Goal: Information Seeking & Learning: Learn about a topic

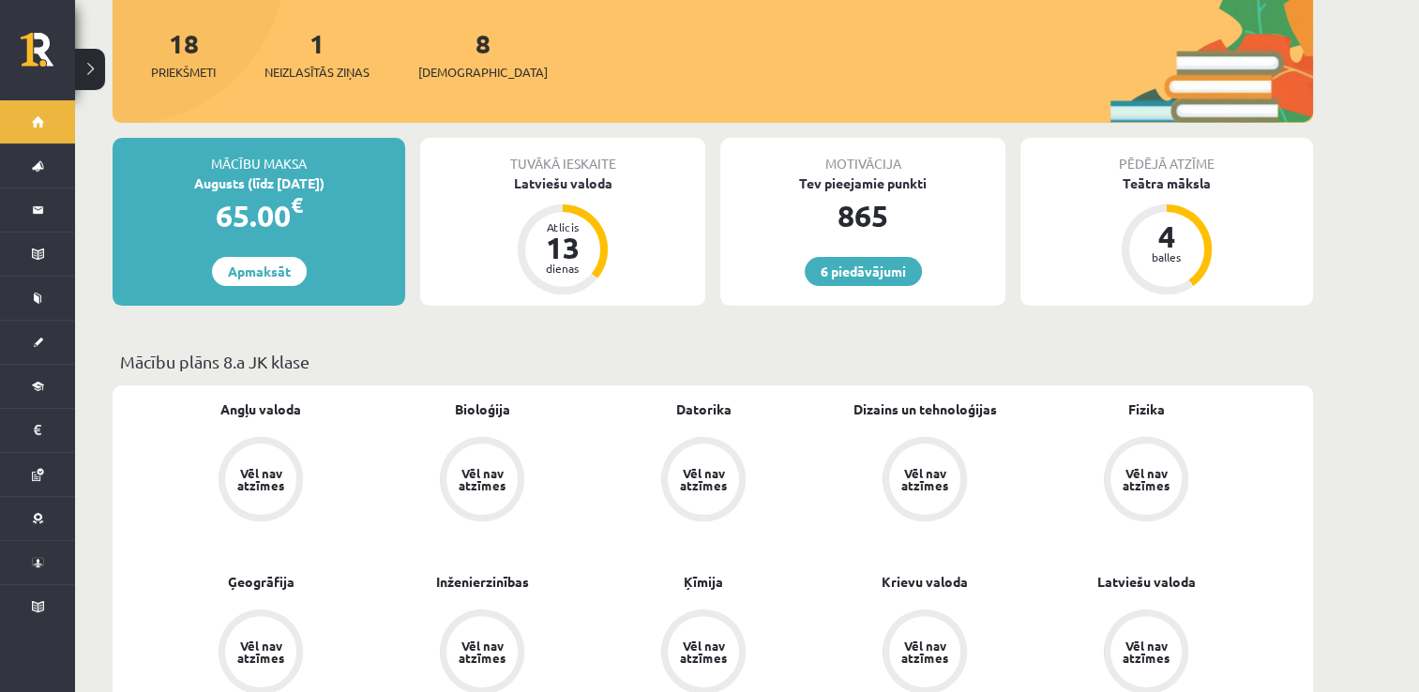
scroll to position [355, 0]
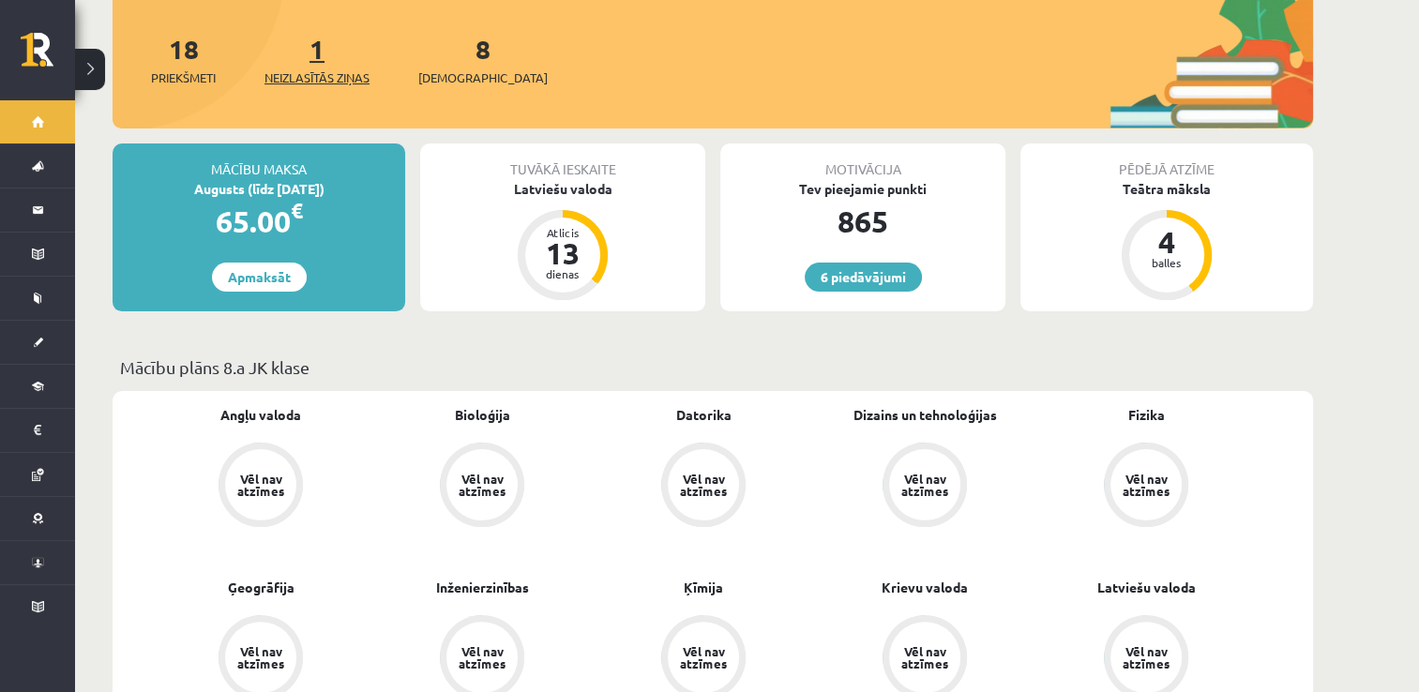
click at [327, 68] on span "Neizlasītās ziņas" at bounding box center [316, 77] width 105 height 19
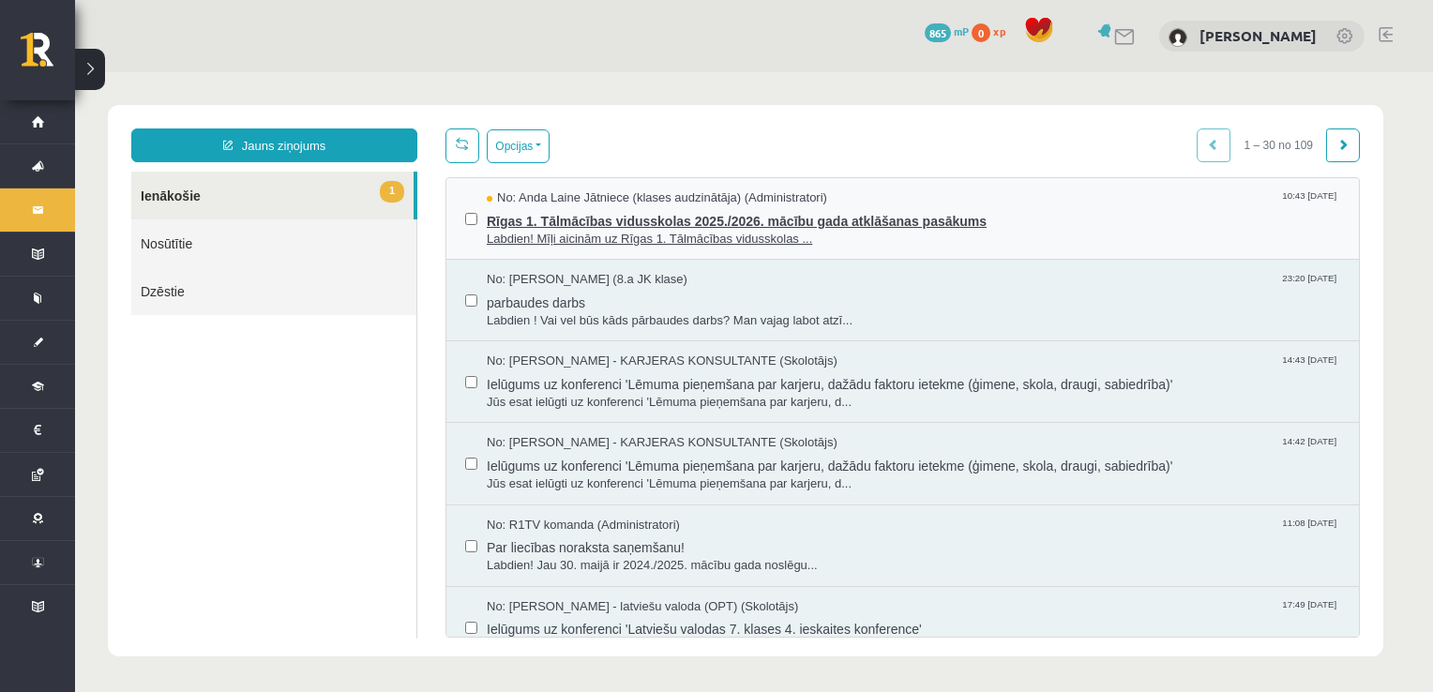
click at [656, 223] on span "Rīgas 1. Tālmācības vidusskolas 2025./2026. mācību gada atklāšanas pasākums" at bounding box center [913, 218] width 853 height 23
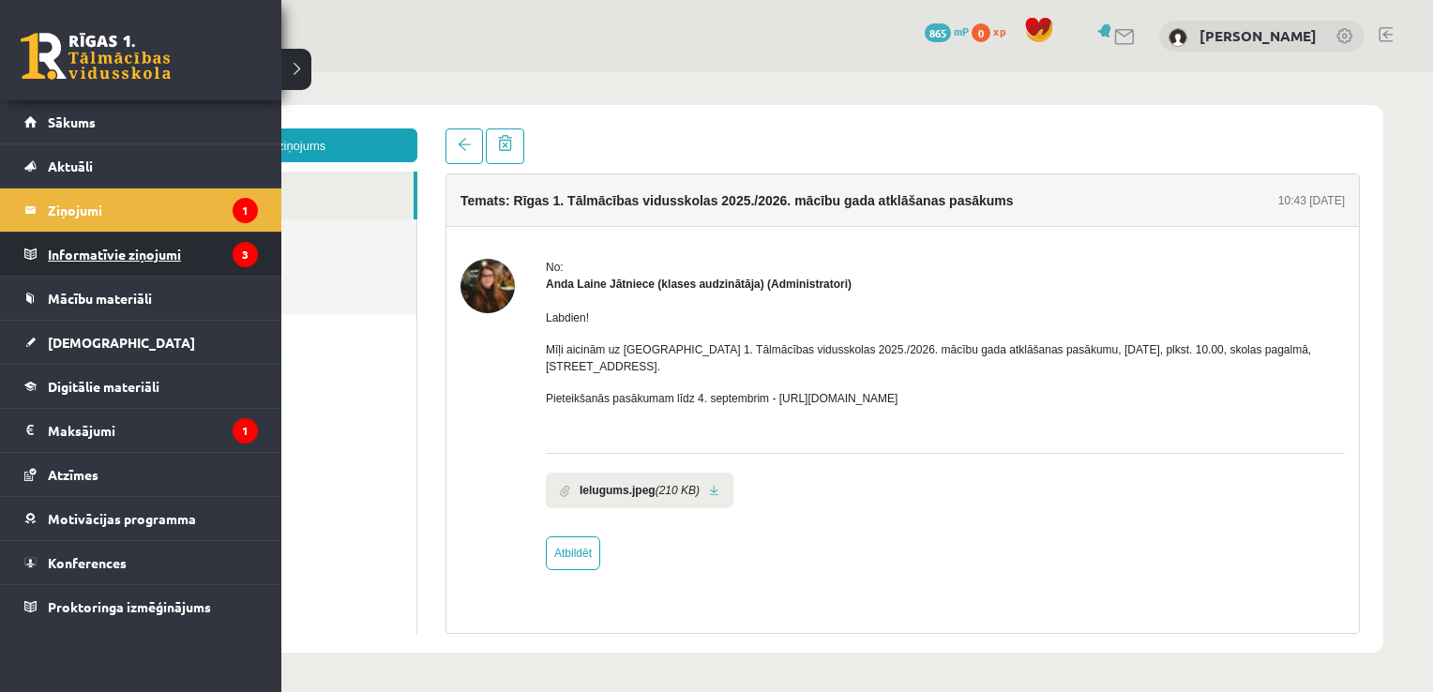
click at [66, 249] on legend "Informatīvie ziņojumi 3" at bounding box center [153, 254] width 210 height 43
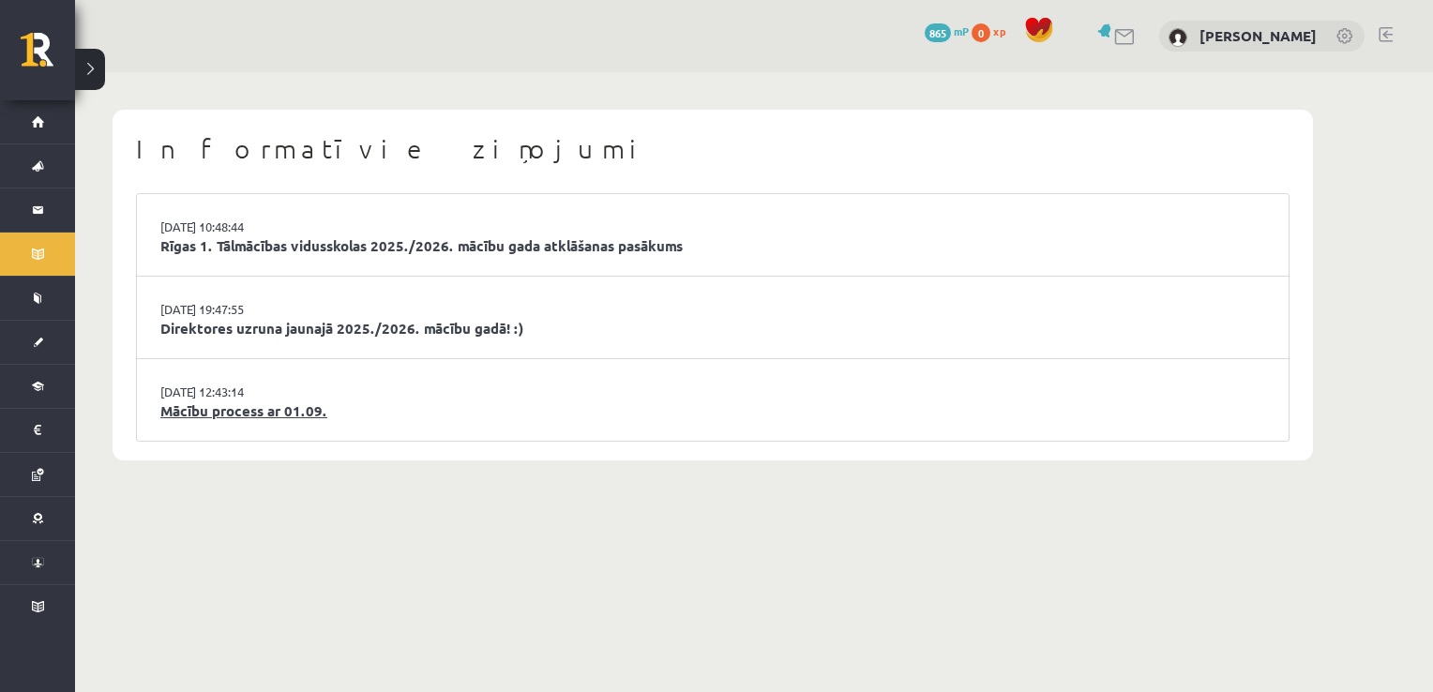
click at [273, 410] on link "Mācību process ar 01.09." at bounding box center [712, 411] width 1105 height 22
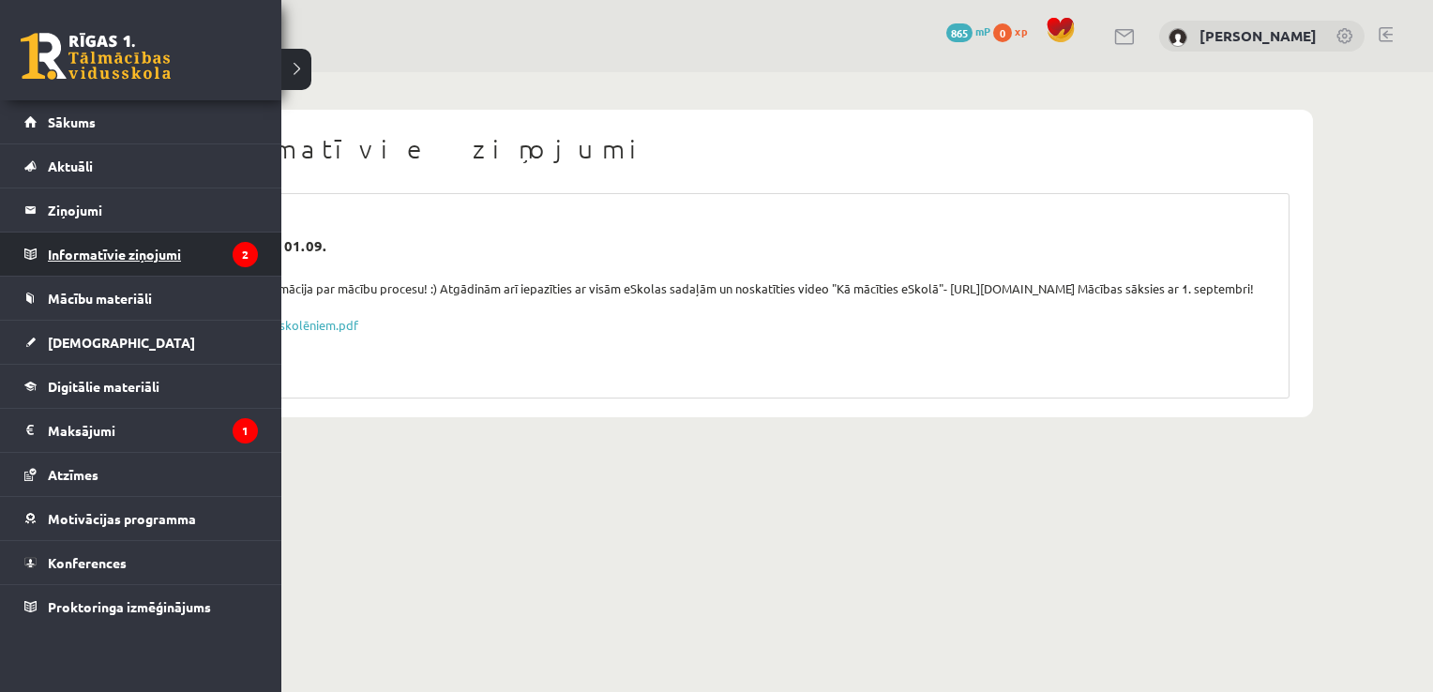
click at [90, 246] on legend "Informatīvie ziņojumi 2" at bounding box center [153, 254] width 210 height 43
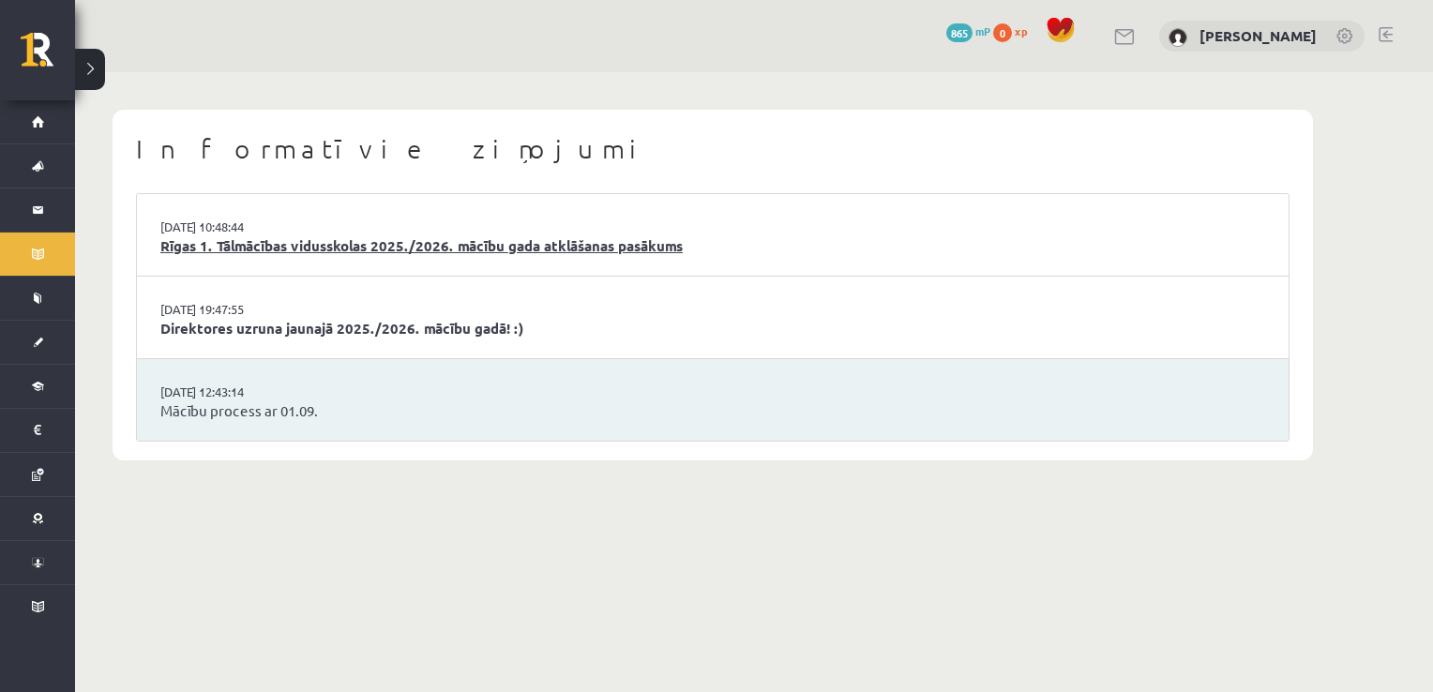
click at [323, 253] on link "Rīgas 1. Tālmācības vidusskolas 2025./2026. mācību gada atklāšanas pasākums" at bounding box center [712, 246] width 1105 height 22
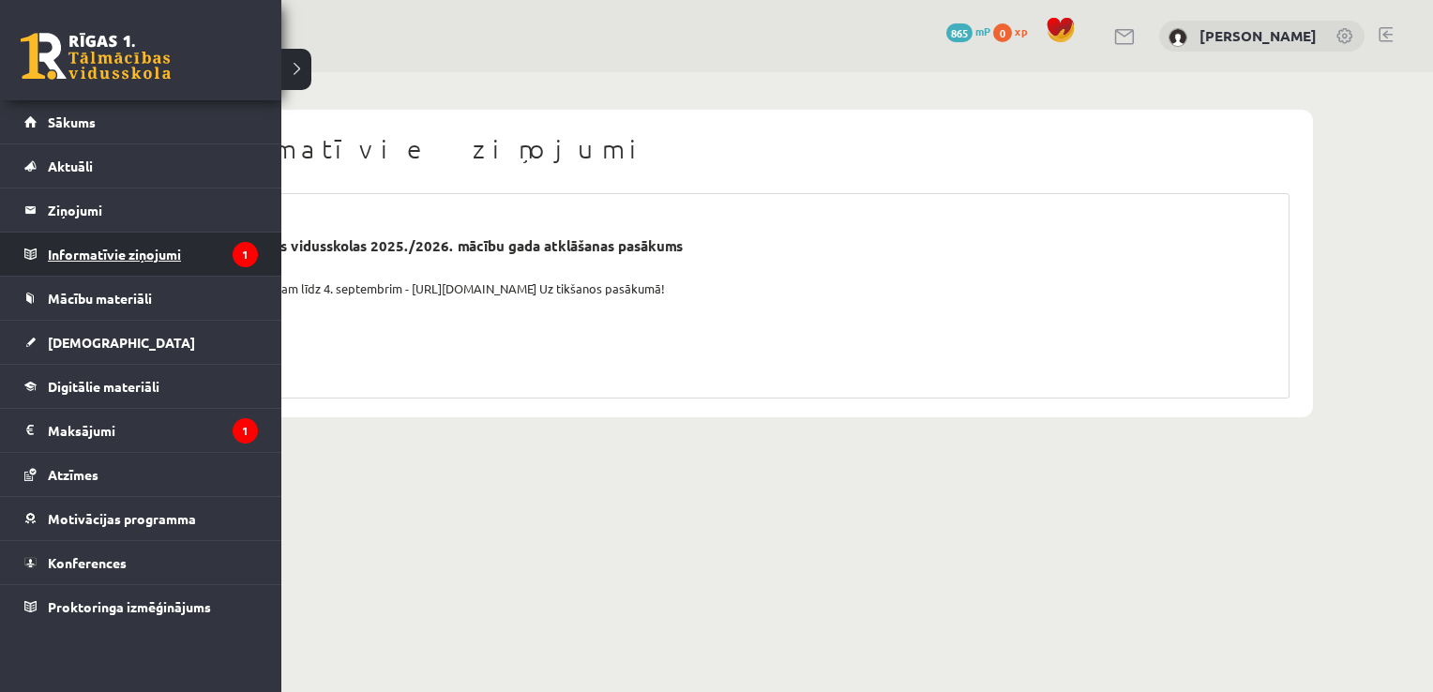
click at [56, 269] on legend "Informatīvie ziņojumi 1" at bounding box center [153, 254] width 210 height 43
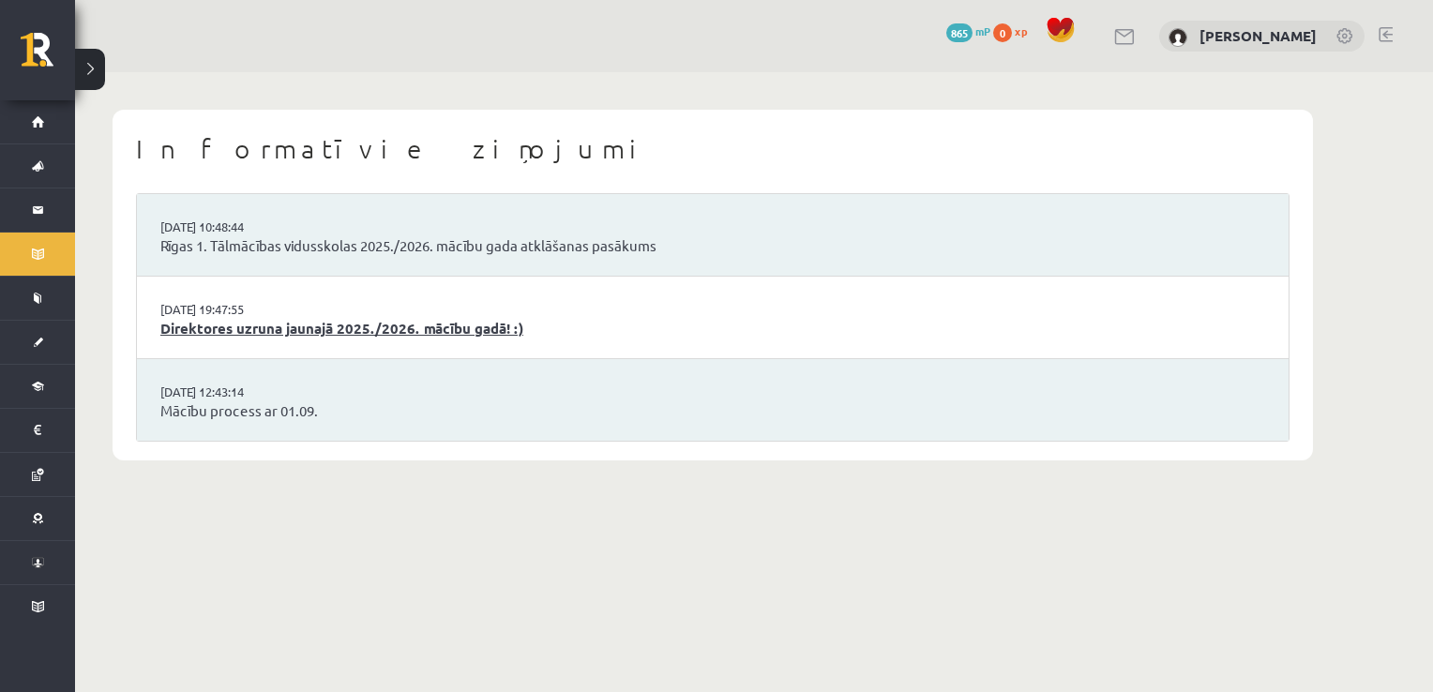
click at [334, 330] on link "Direktores uzruna jaunajā 2025./2026. mācību gadā! :)" at bounding box center [712, 329] width 1105 height 22
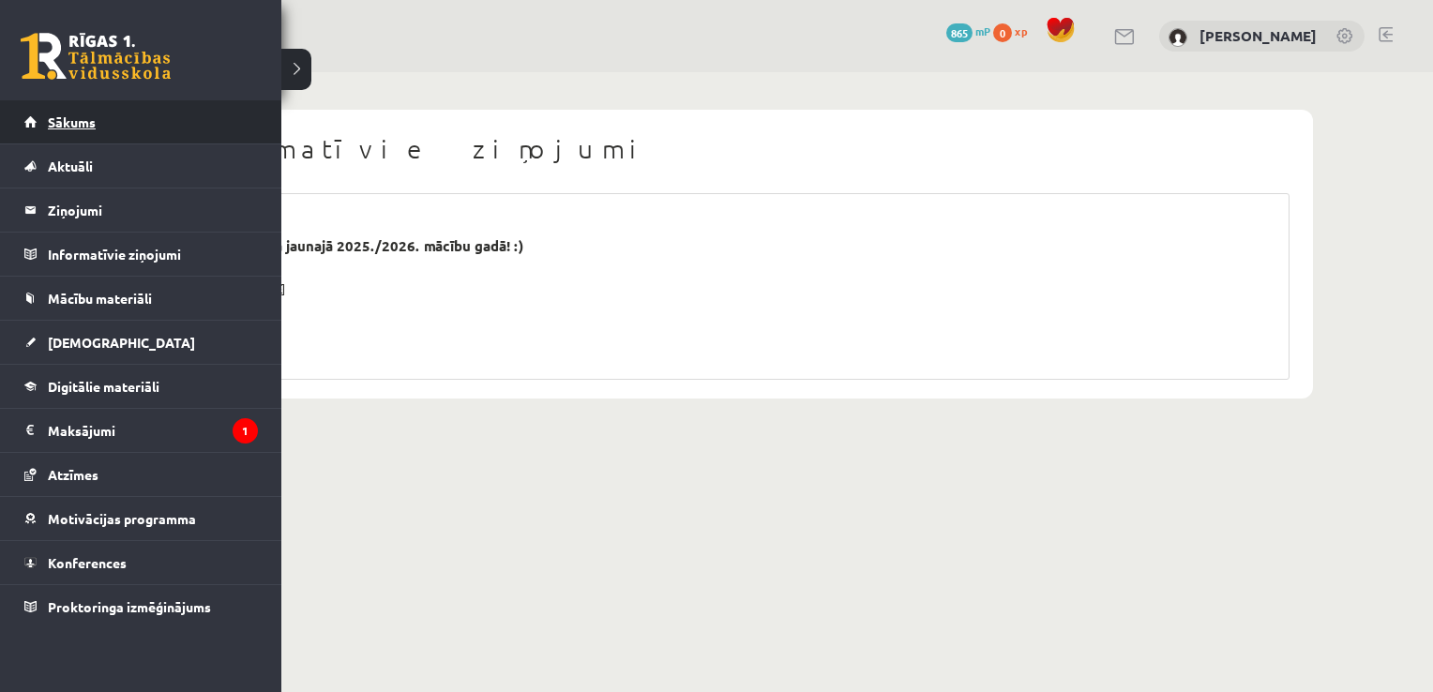
click at [53, 138] on link "Sākums" at bounding box center [141, 121] width 234 height 43
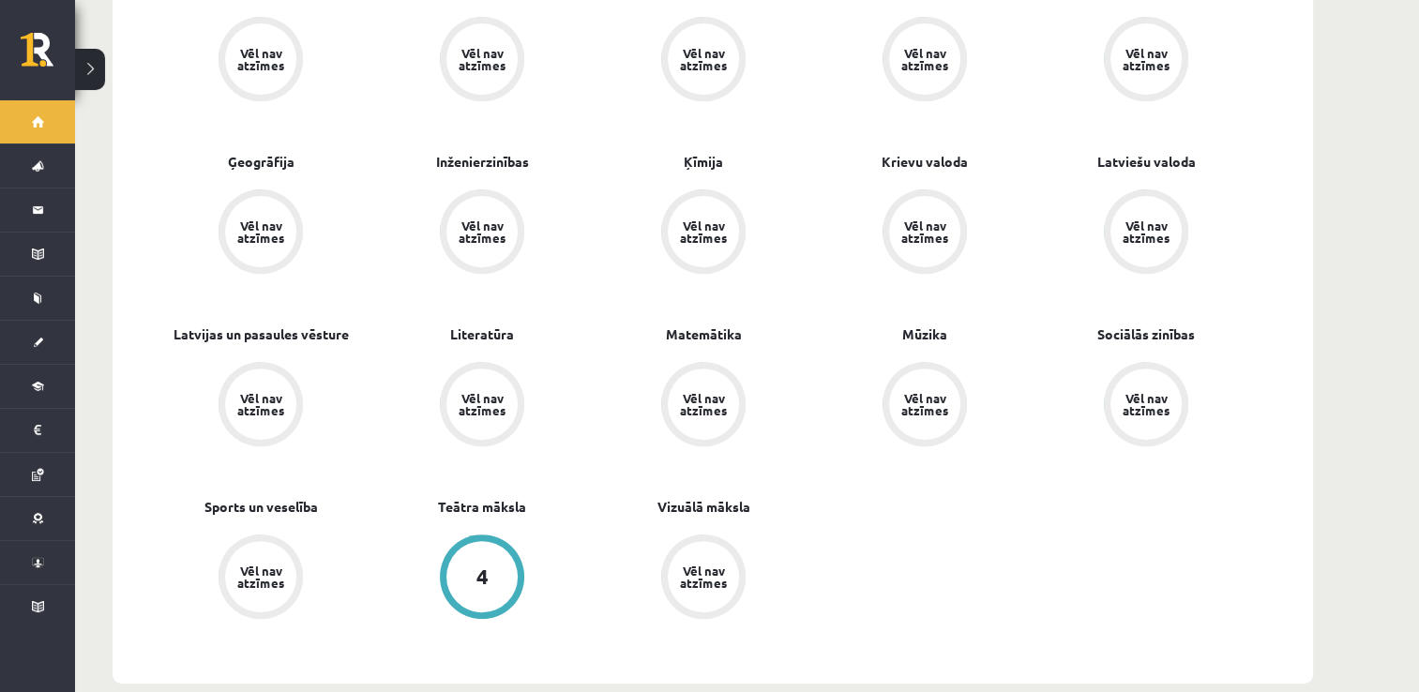
scroll to position [713, 0]
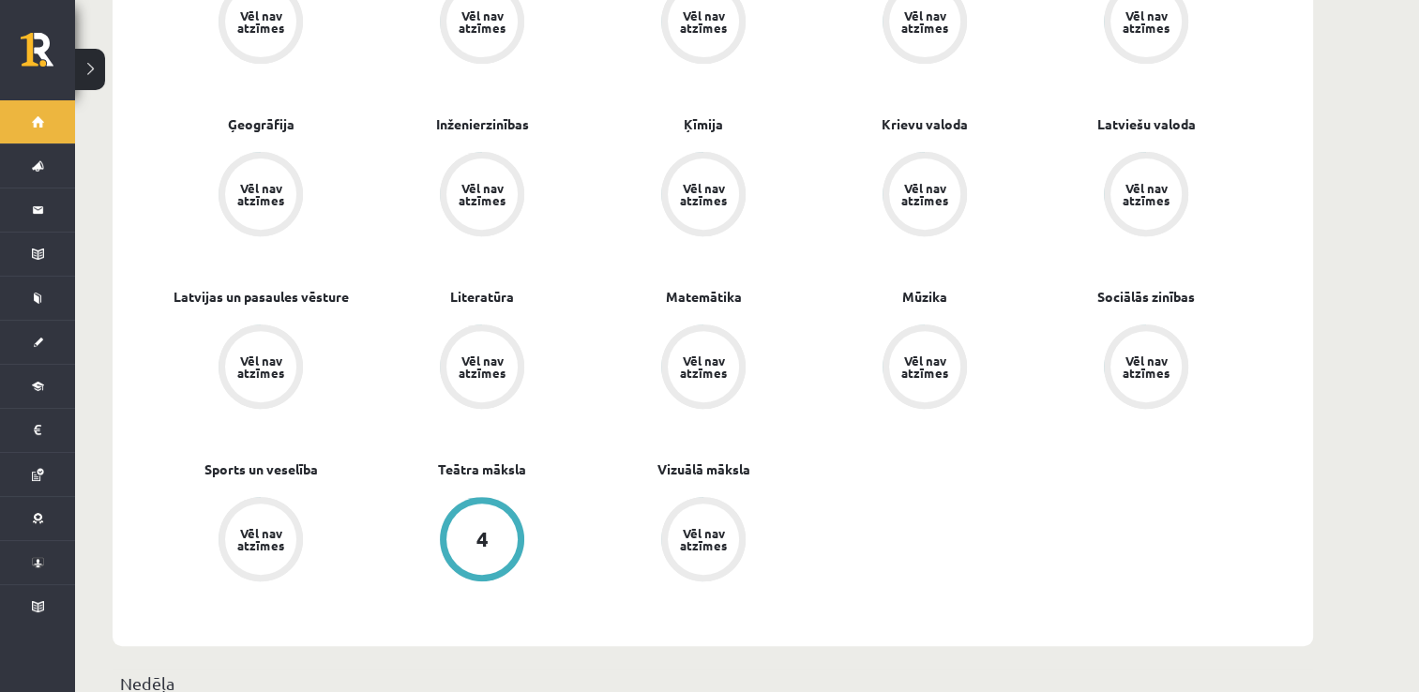
click at [480, 529] on div "4" at bounding box center [482, 539] width 12 height 21
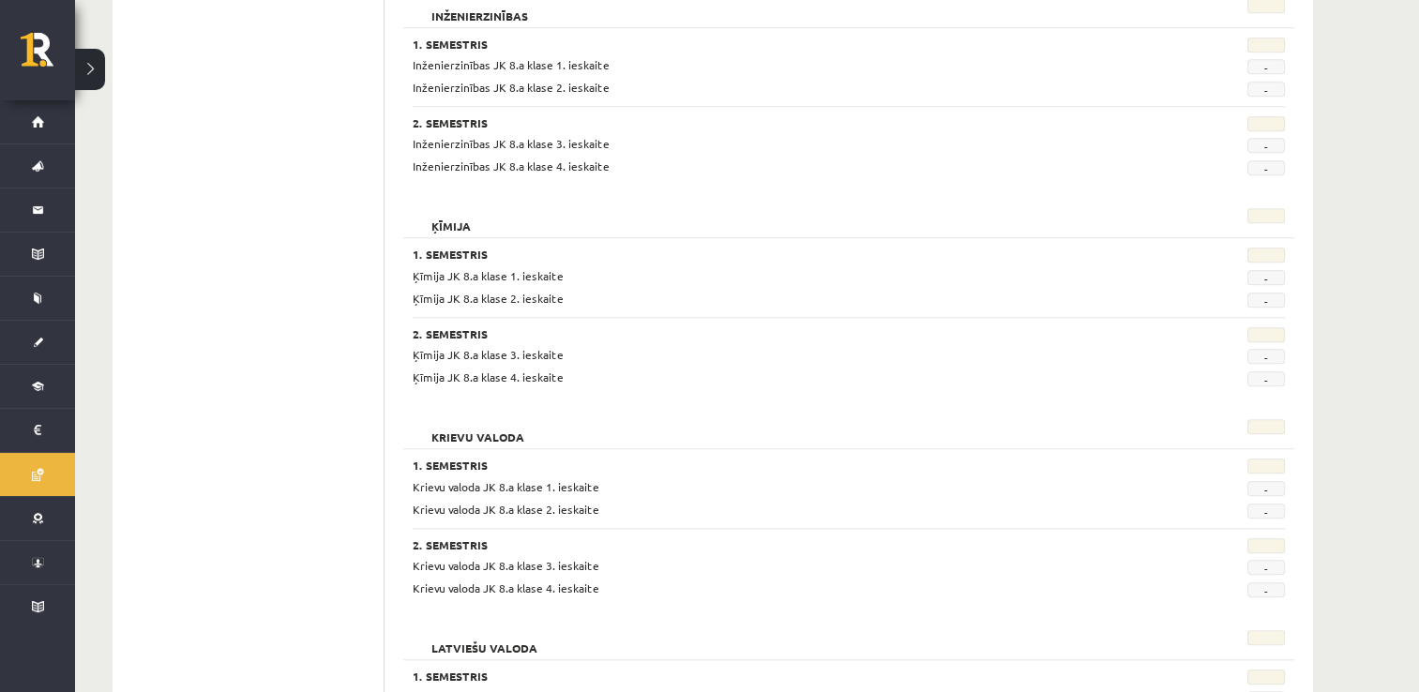
scroll to position [1575, 0]
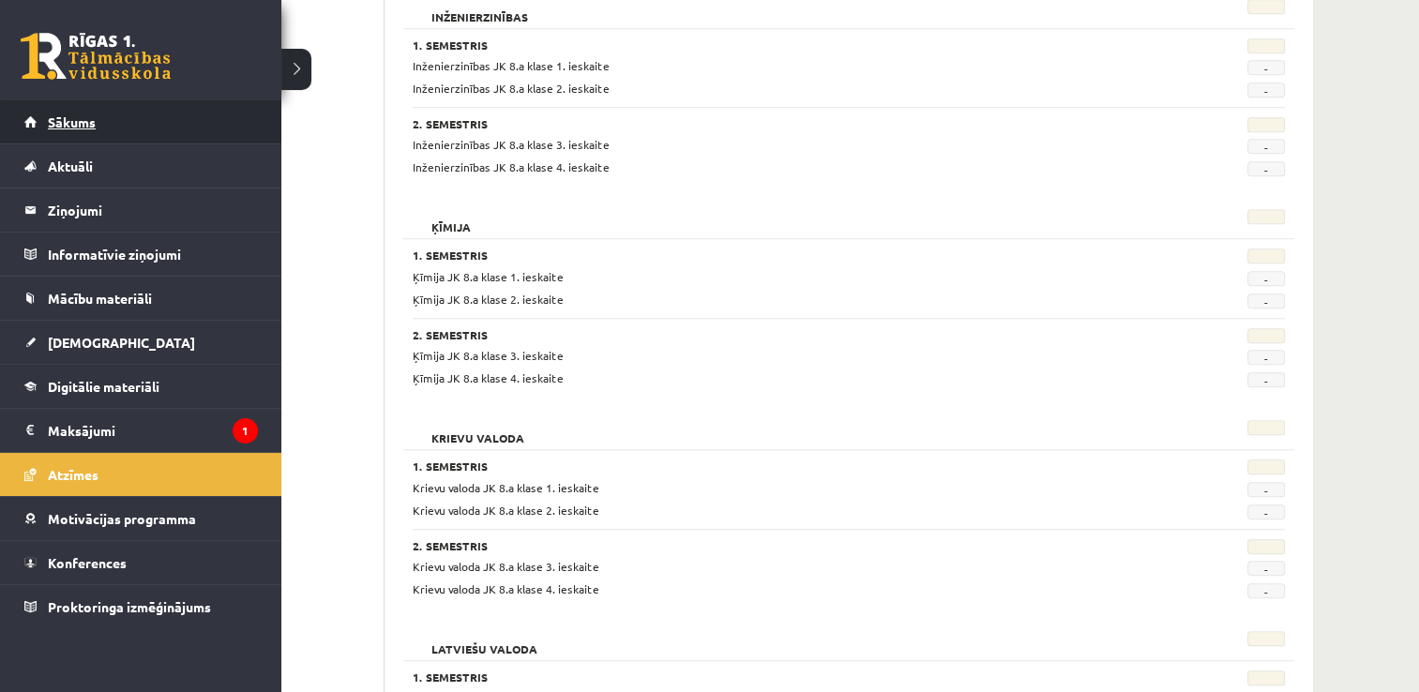
click at [94, 133] on link "Sākums" at bounding box center [141, 121] width 234 height 43
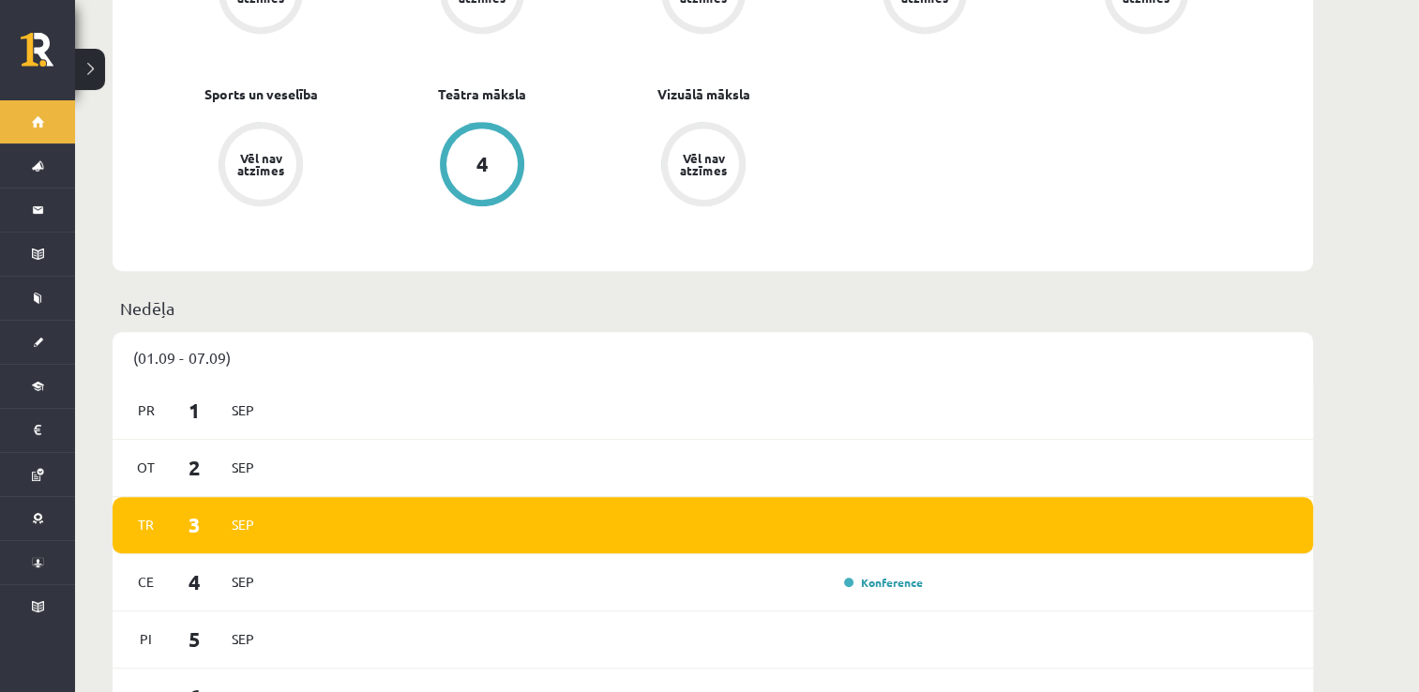
scroll to position [1125, 0]
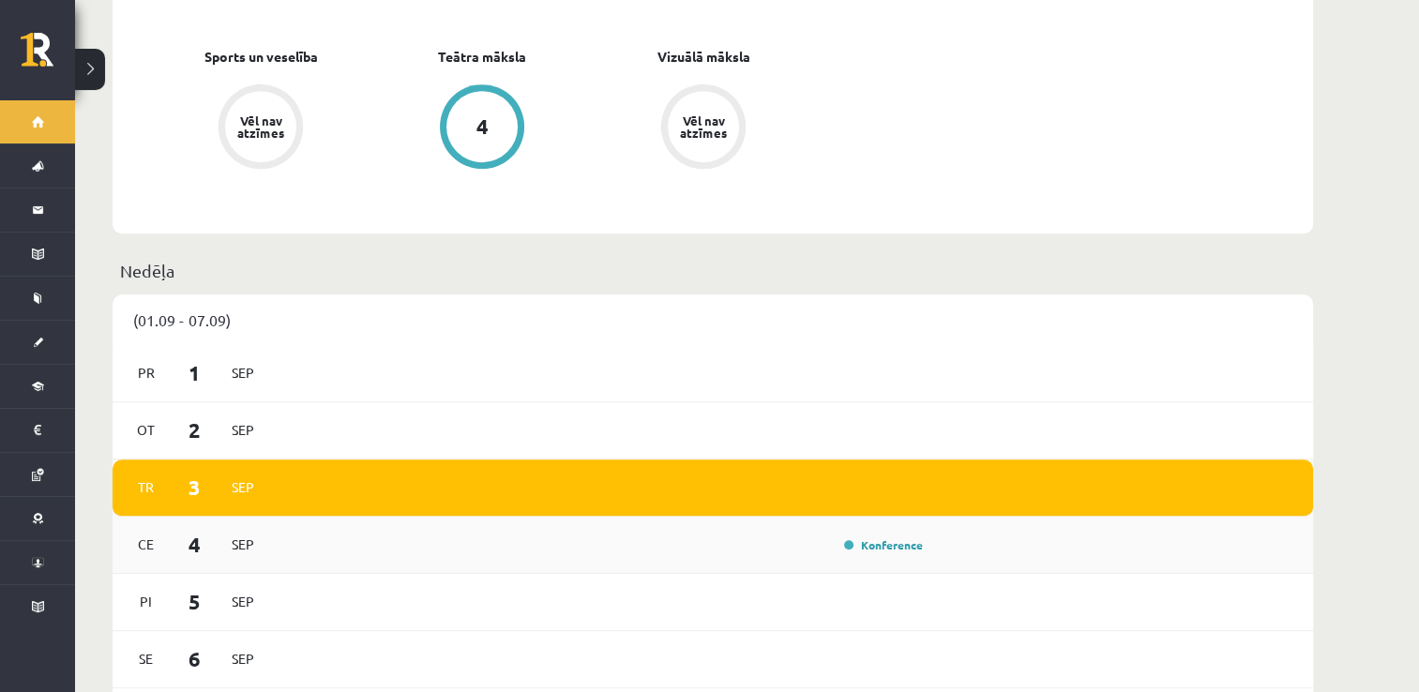
click at [951, 530] on div "Ce 4 Sep Konference" at bounding box center [713, 545] width 1200 height 57
click at [304, 548] on div "Ce 4 Sep Konference" at bounding box center [713, 545] width 1200 height 57
click at [897, 537] on link "Konference" at bounding box center [883, 544] width 79 height 15
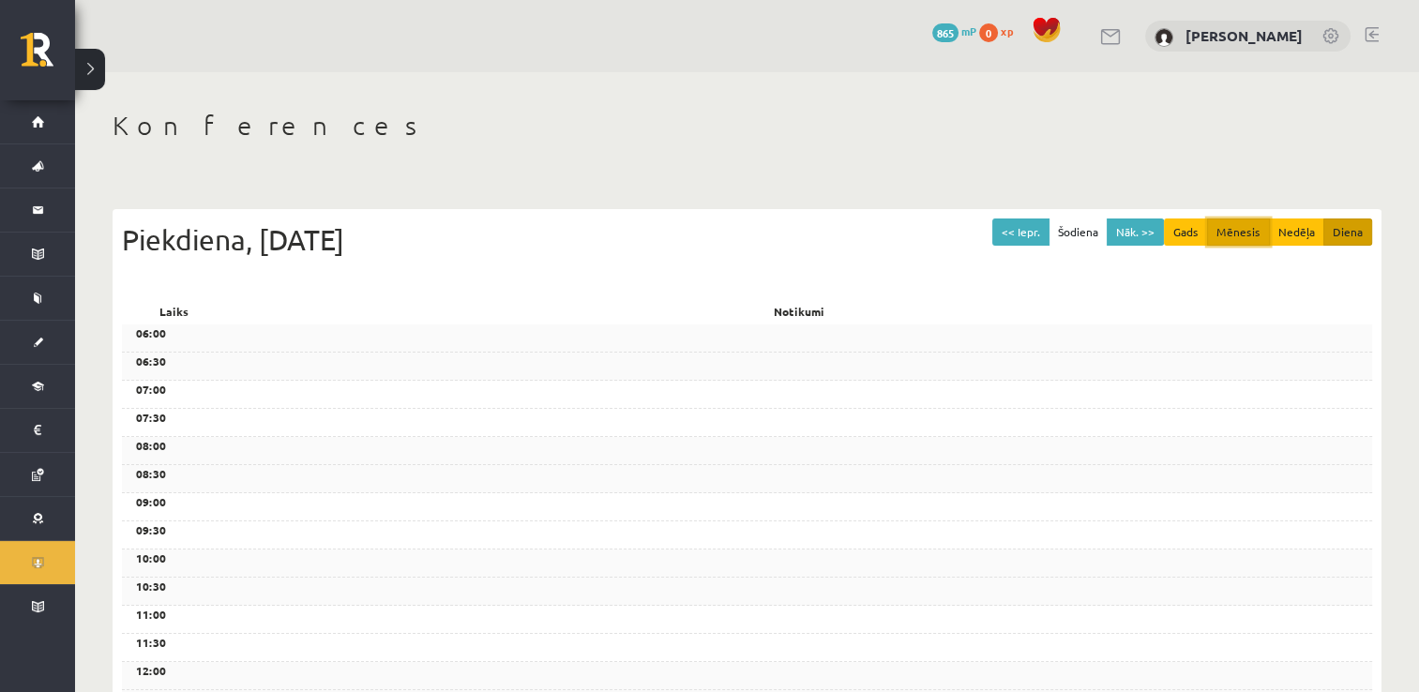
click at [1261, 235] on button "Mēnesis" at bounding box center [1238, 232] width 63 height 27
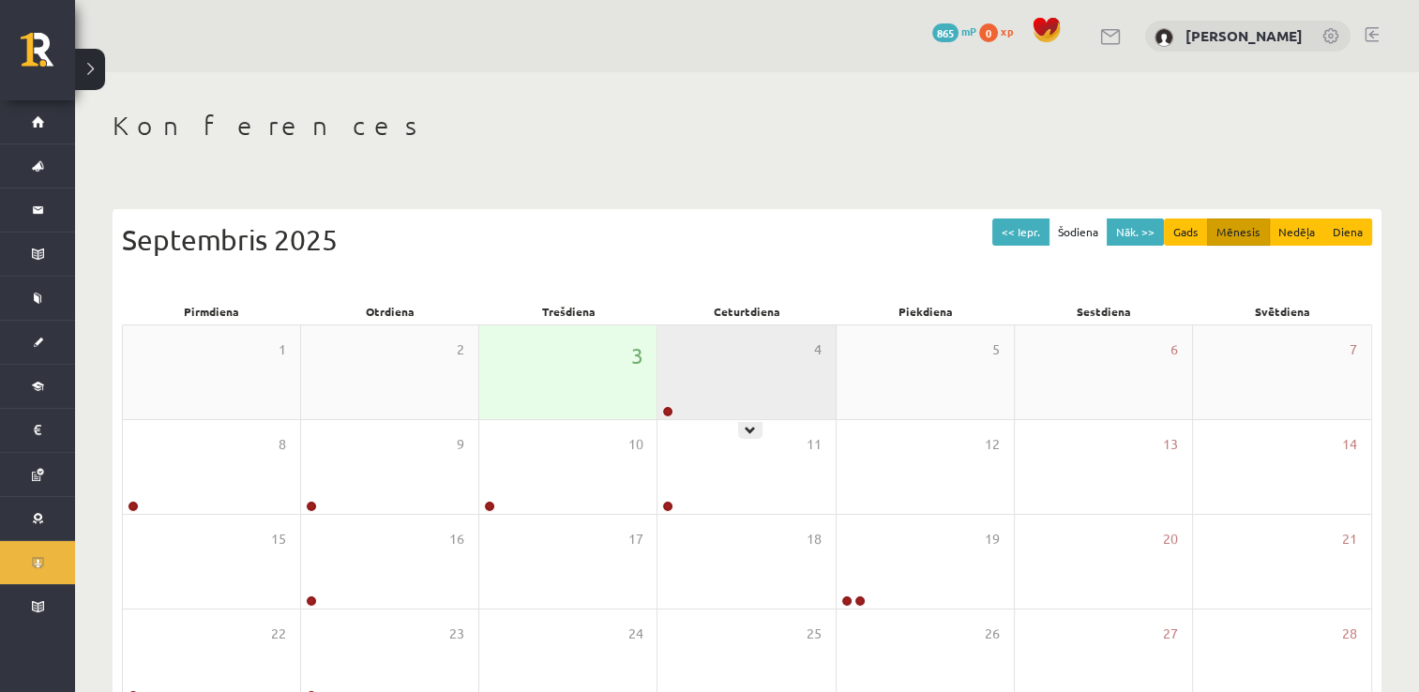
click at [770, 402] on div "4" at bounding box center [745, 372] width 177 height 94
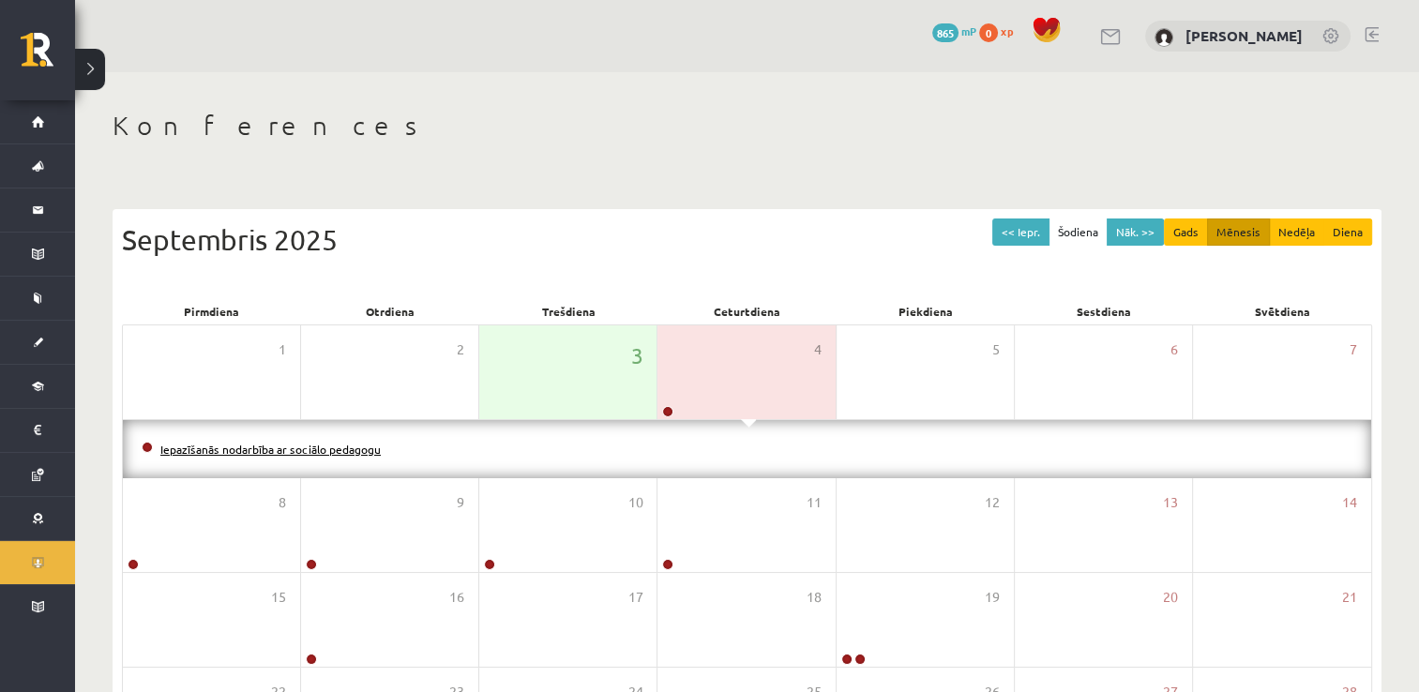
click at [287, 447] on link "Iepazīšanās nodarbība ar sociālo pedagogu" at bounding box center [270, 449] width 220 height 15
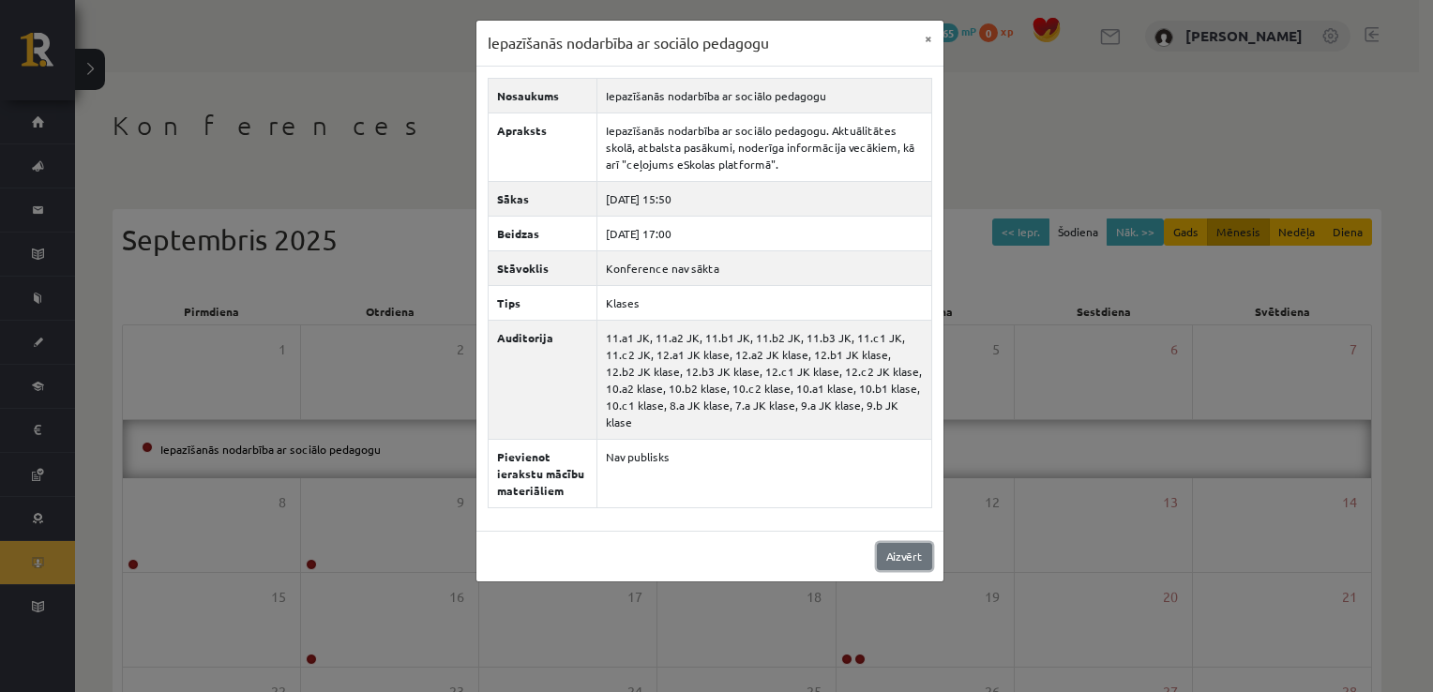
click at [903, 546] on link "Aizvērt" at bounding box center [904, 556] width 55 height 27
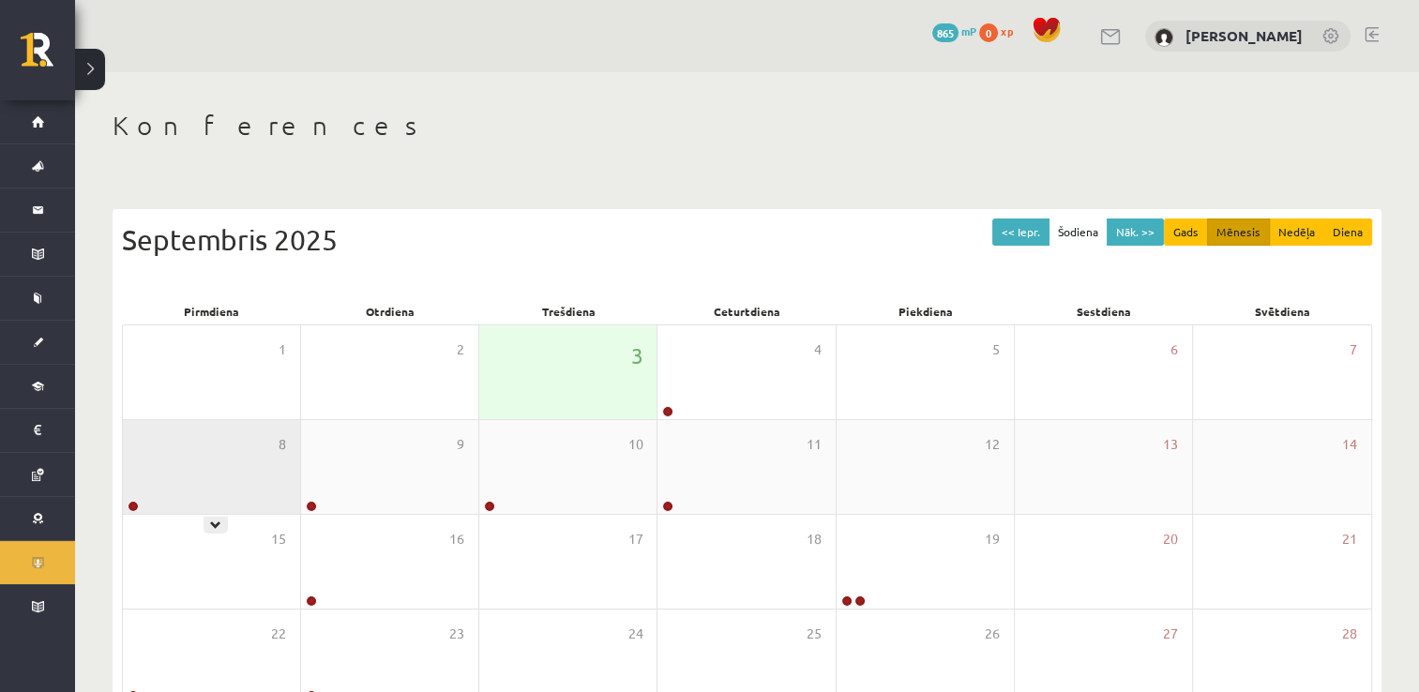
click at [238, 445] on div "8" at bounding box center [211, 467] width 177 height 94
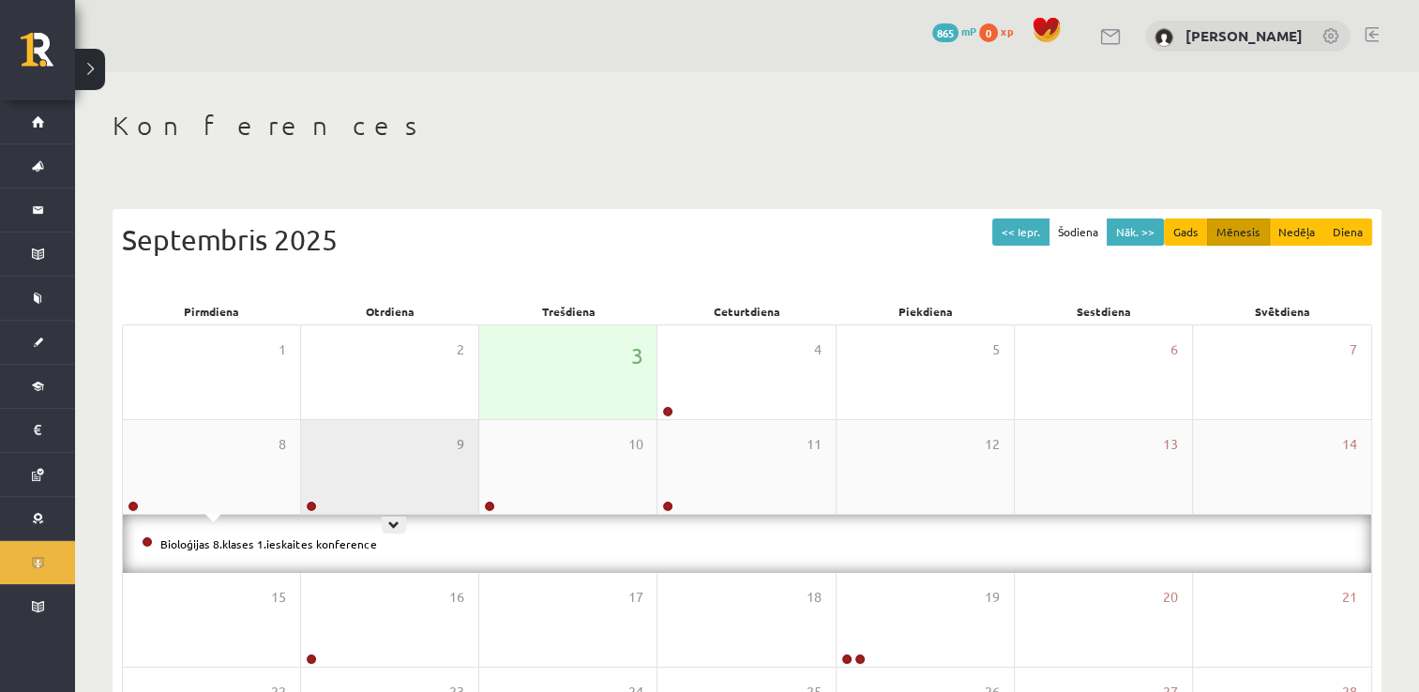
click at [433, 492] on div "9" at bounding box center [389, 467] width 177 height 94
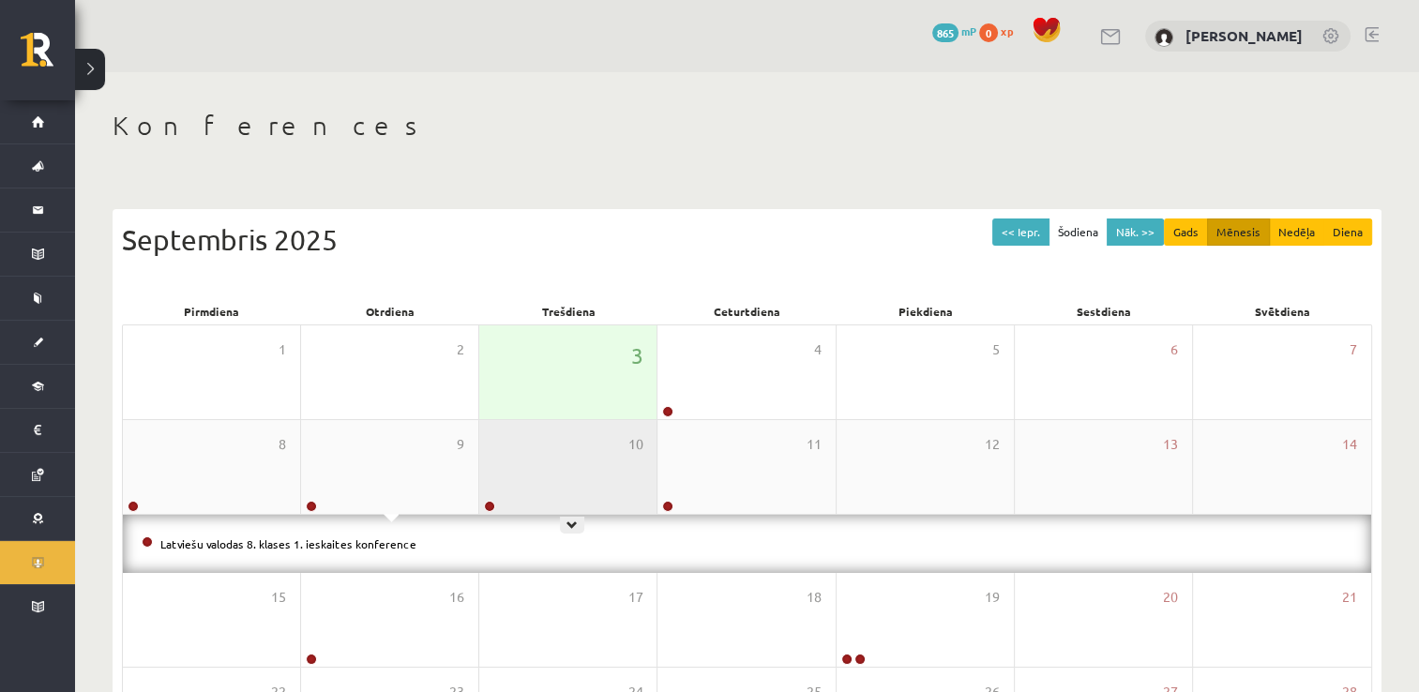
click at [556, 460] on div "10" at bounding box center [567, 467] width 177 height 94
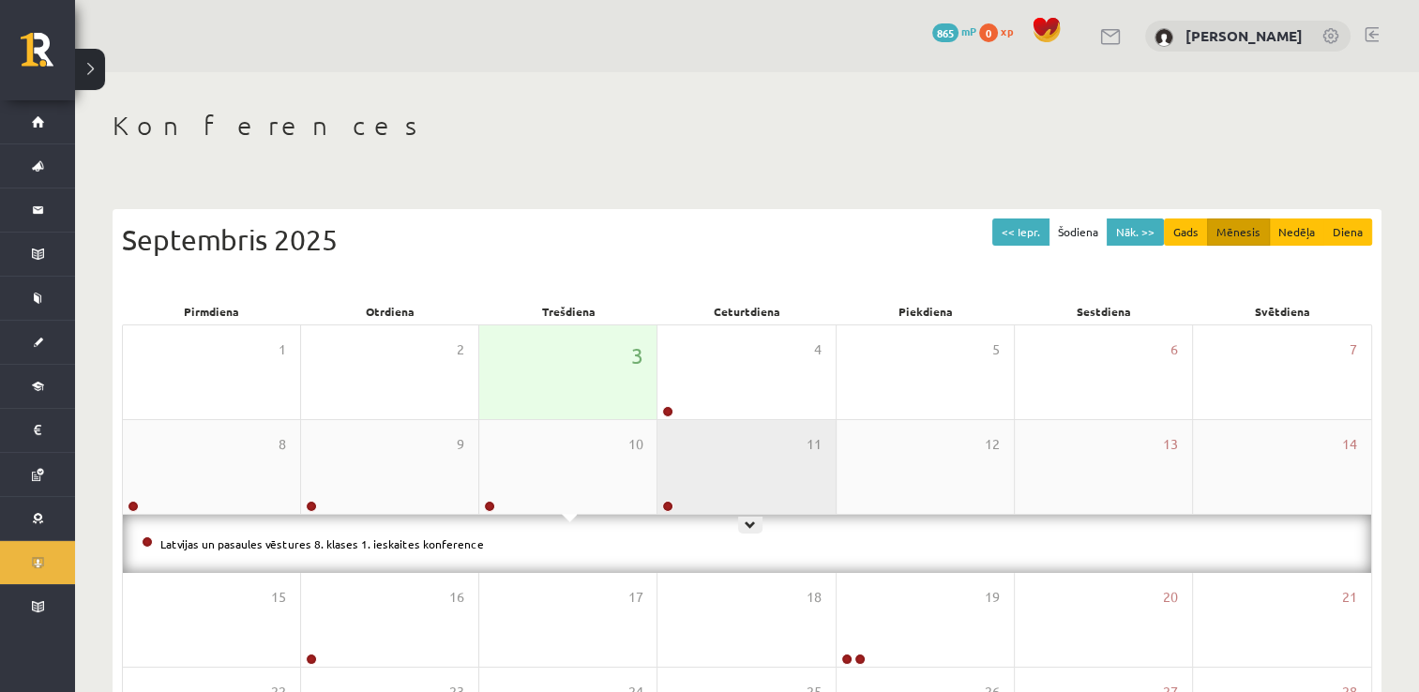
click at [780, 441] on div "11" at bounding box center [745, 467] width 177 height 94
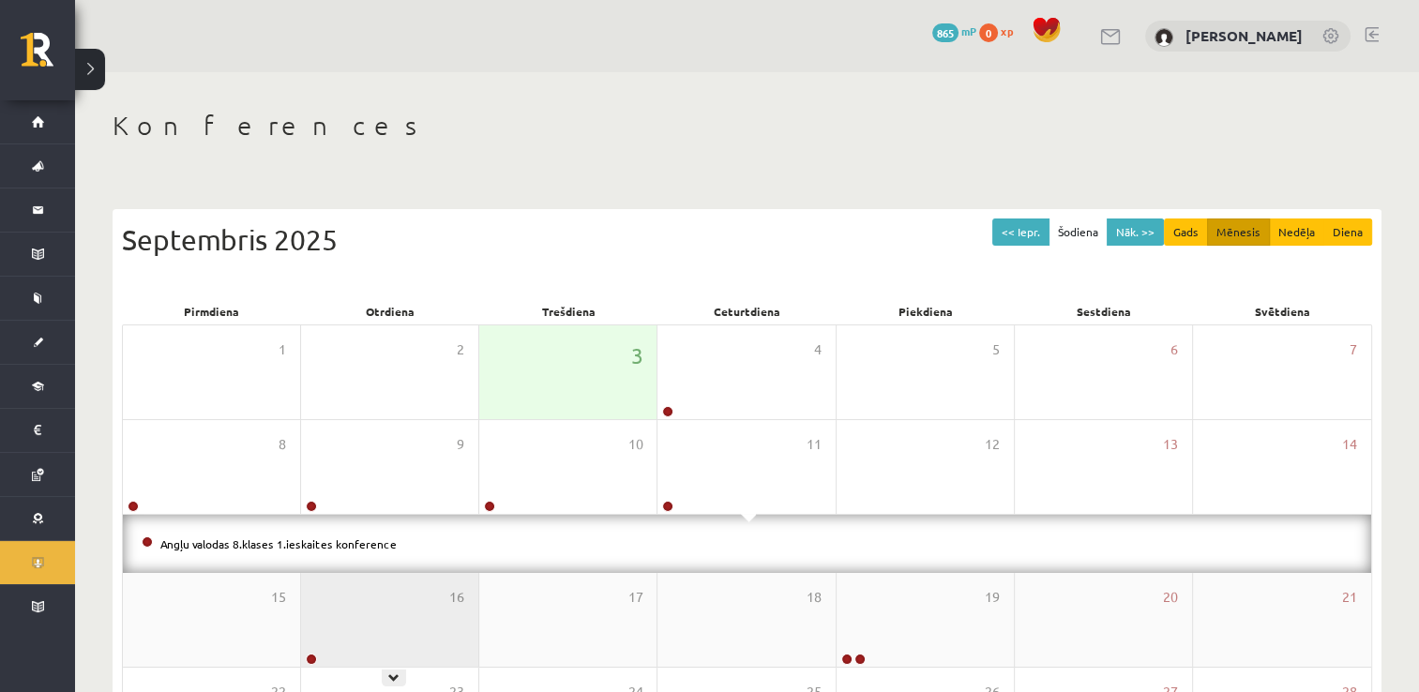
click at [359, 620] on div "16" at bounding box center [389, 620] width 177 height 94
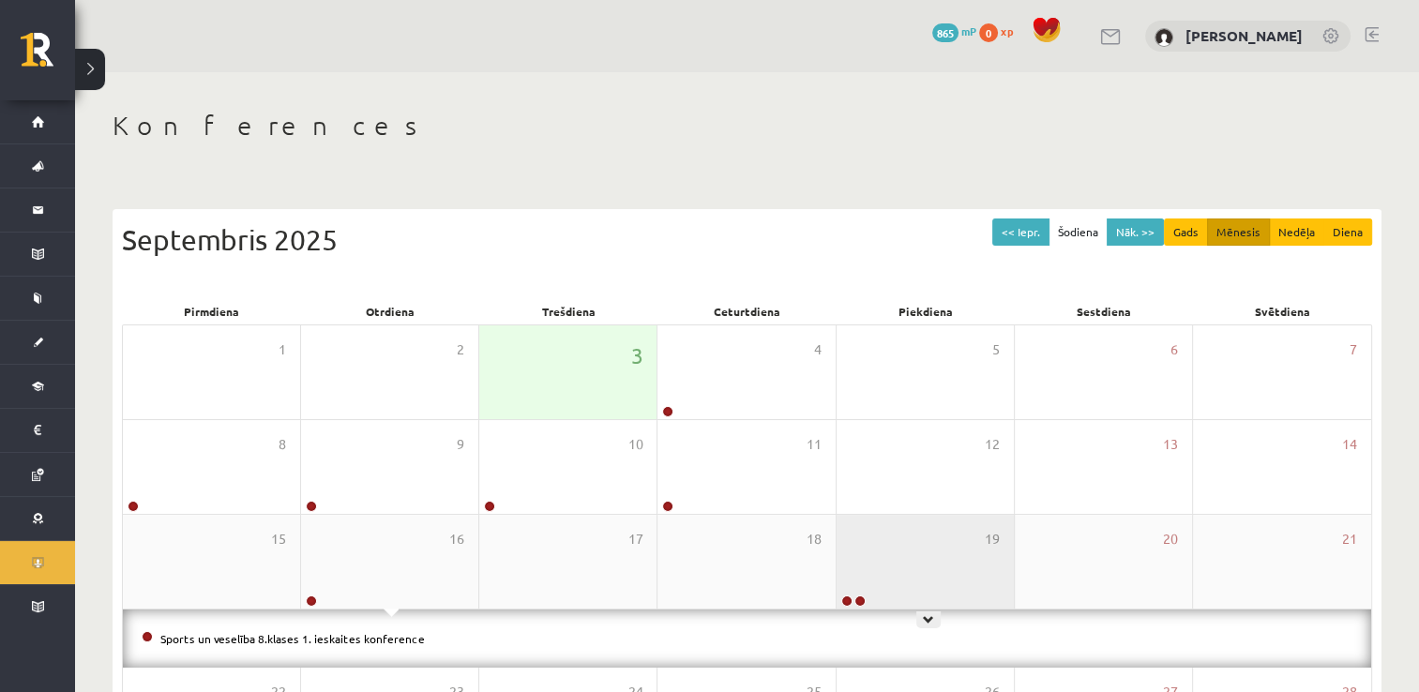
click at [890, 565] on div "19" at bounding box center [925, 562] width 177 height 94
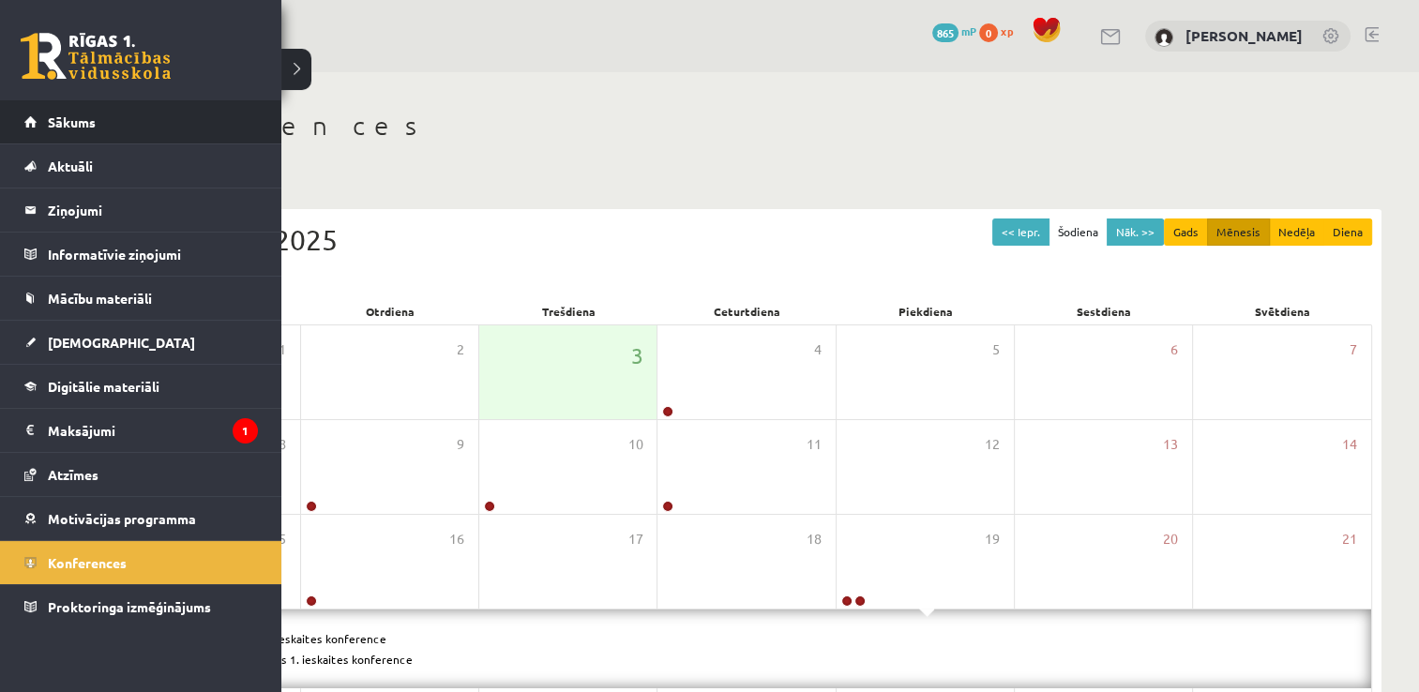
click at [21, 116] on li "Sākums" at bounding box center [140, 122] width 281 height 44
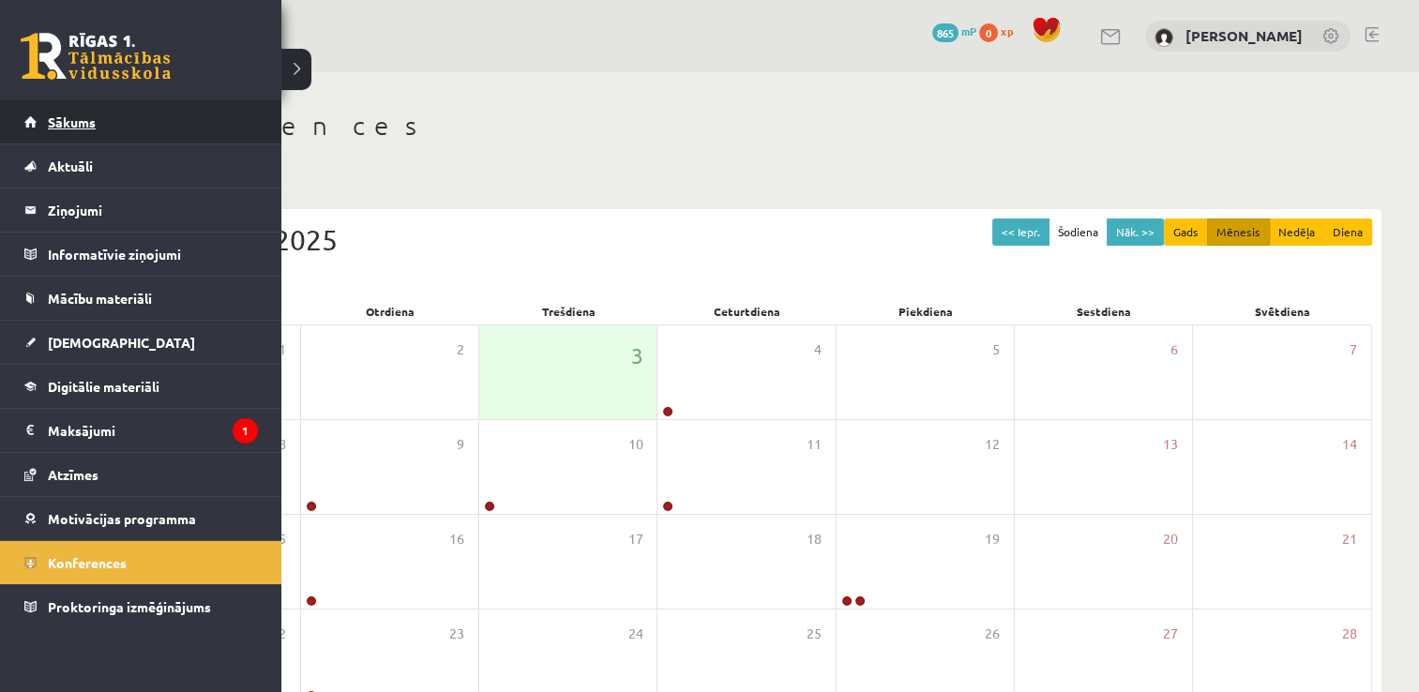
click at [86, 128] on span "Sākums" at bounding box center [72, 121] width 48 height 17
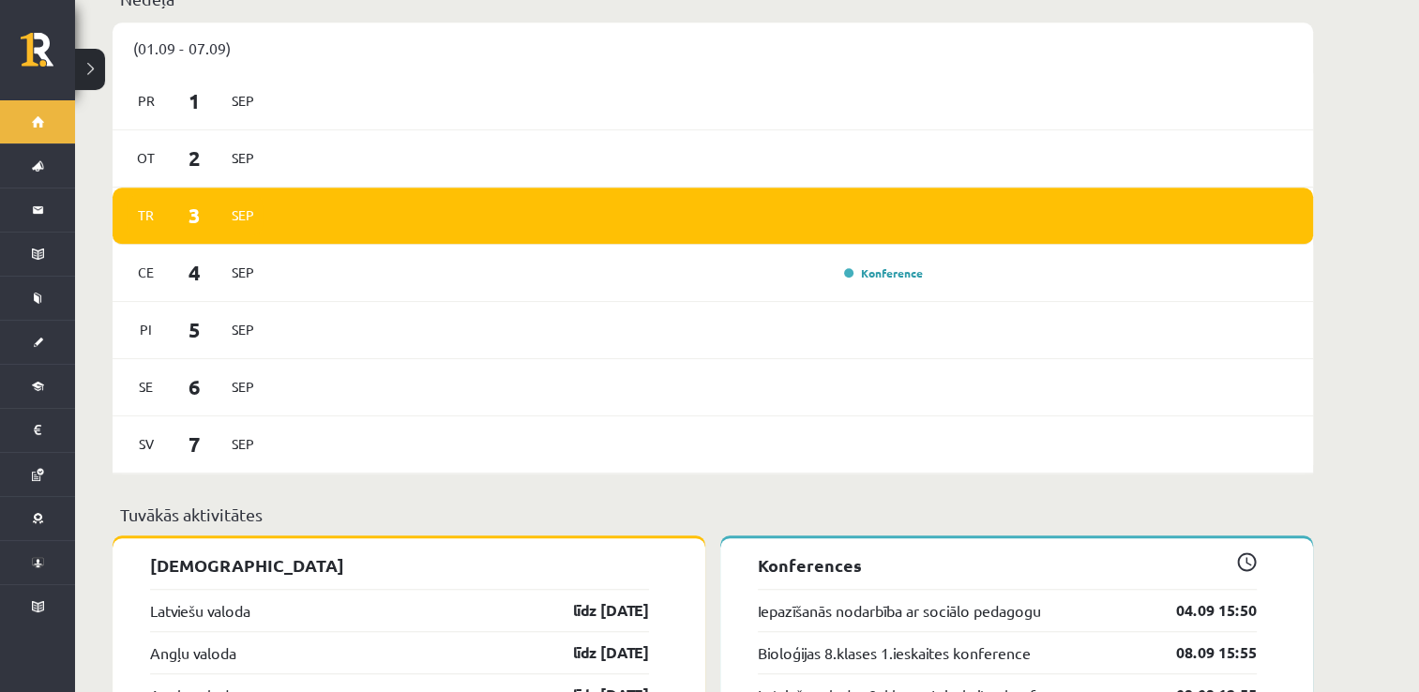
scroll to position [1396, 0]
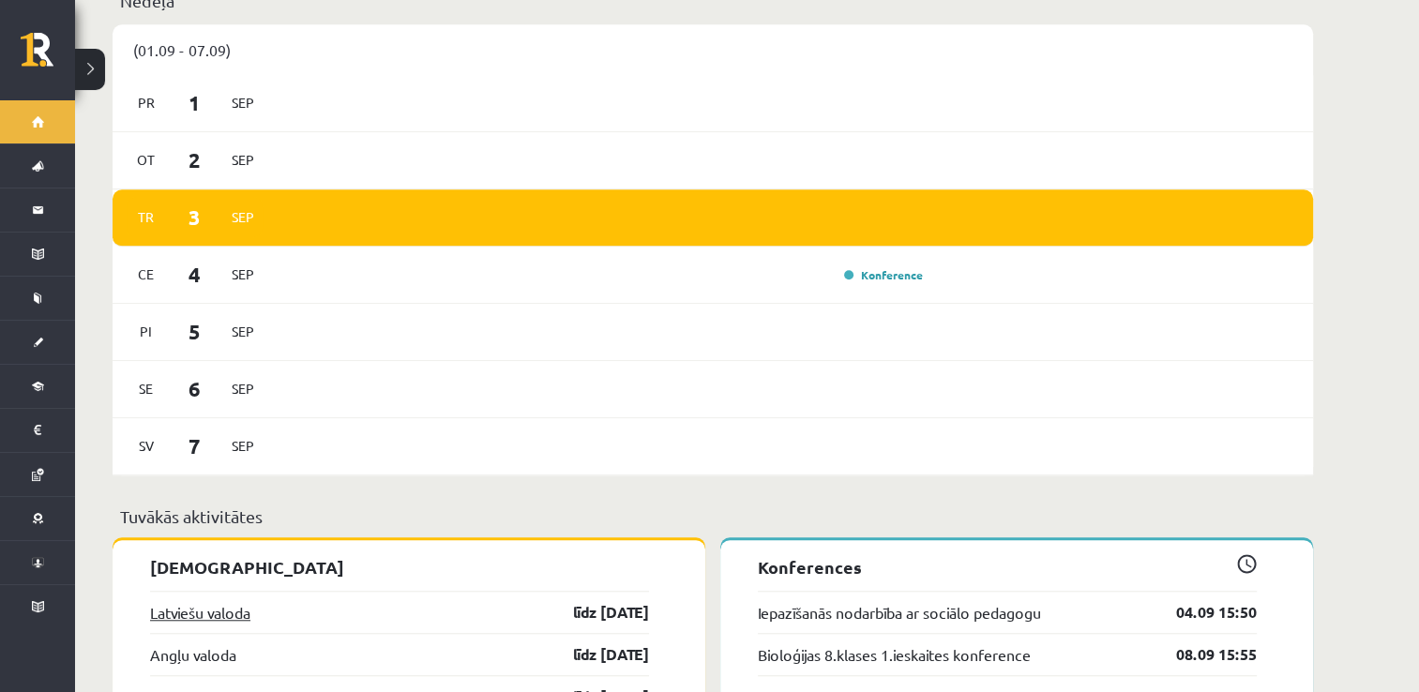
click at [216, 607] on div "Latviešu valoda līdz [DATE]" at bounding box center [399, 612] width 499 height 42
click at [216, 607] on link "Latviešu valoda" at bounding box center [200, 612] width 100 height 23
